Goal: Understand site structure: Understand site structure

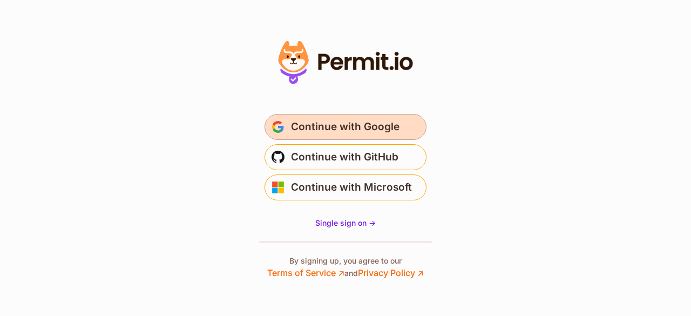
click at [326, 124] on span "Continue with Google" at bounding box center [345, 126] width 109 height 17
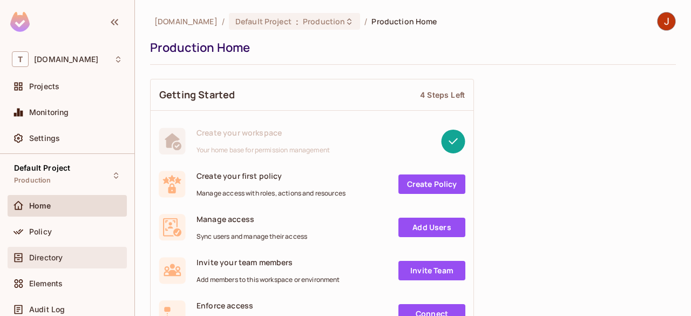
click at [74, 254] on div "Directory" at bounding box center [75, 257] width 93 height 9
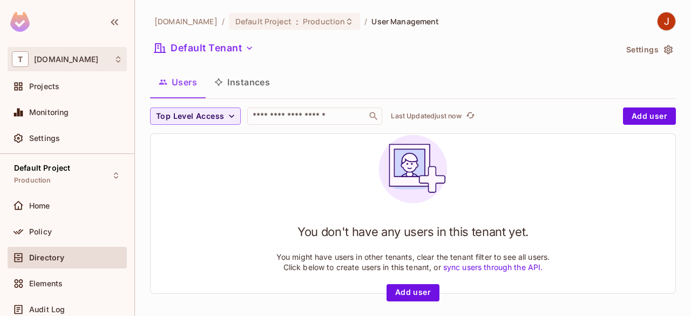
click at [100, 66] on div "T thewoundpros.com" at bounding box center [67, 59] width 119 height 24
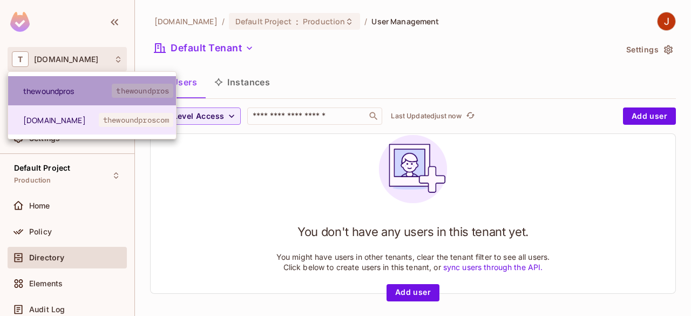
click at [87, 80] on li "thewoundpros thewoundpros" at bounding box center [92, 90] width 168 height 29
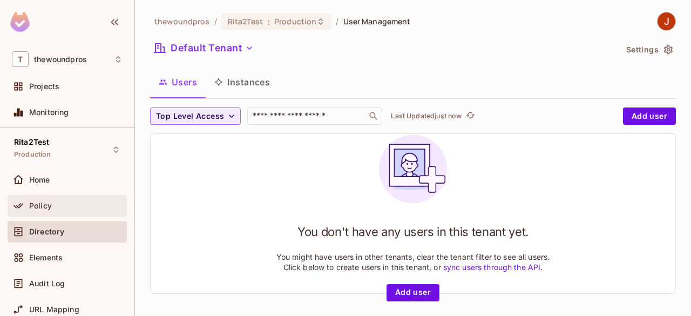
click at [72, 202] on div "Policy" at bounding box center [75, 205] width 93 height 9
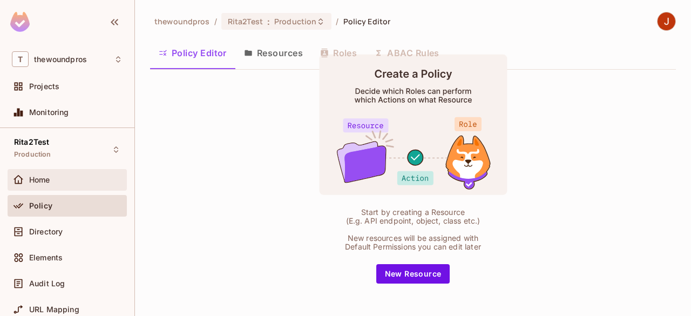
click at [79, 180] on div "Home" at bounding box center [75, 179] width 93 height 9
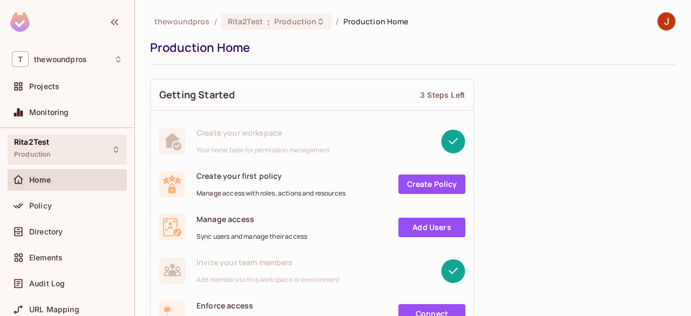
click at [80, 140] on div "Rita2Test Production" at bounding box center [67, 149] width 119 height 30
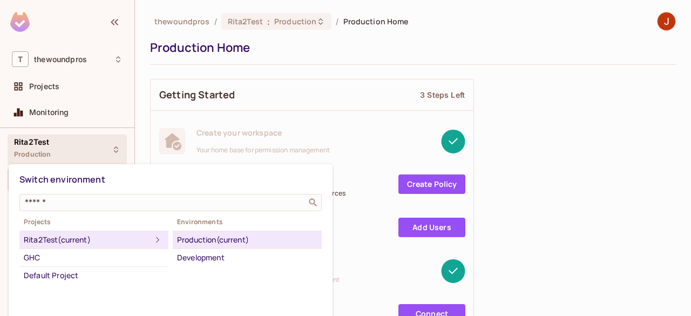
click at [80, 140] on div at bounding box center [345, 158] width 691 height 316
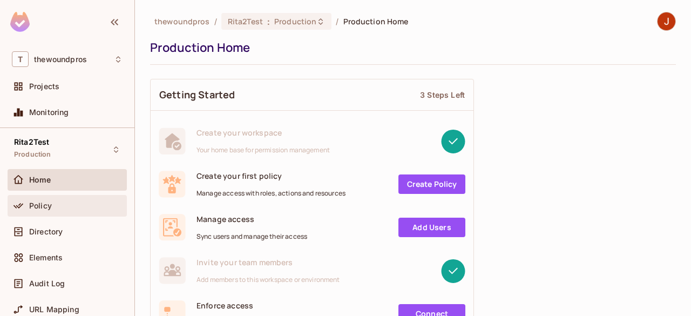
click at [72, 199] on div "Policy" at bounding box center [67, 205] width 111 height 13
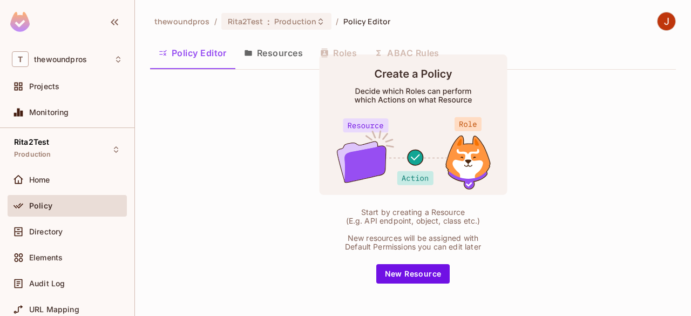
click at [264, 58] on button "Resources" at bounding box center [273, 52] width 76 height 27
